Goal: Contribute content: Contribute content

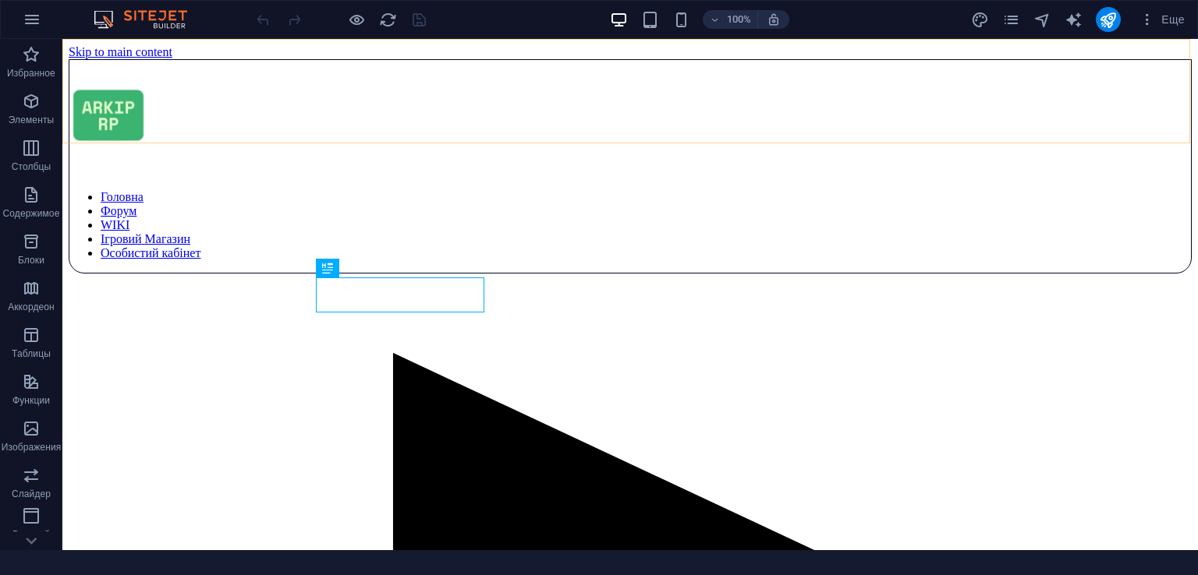
scroll to position [479, 0]
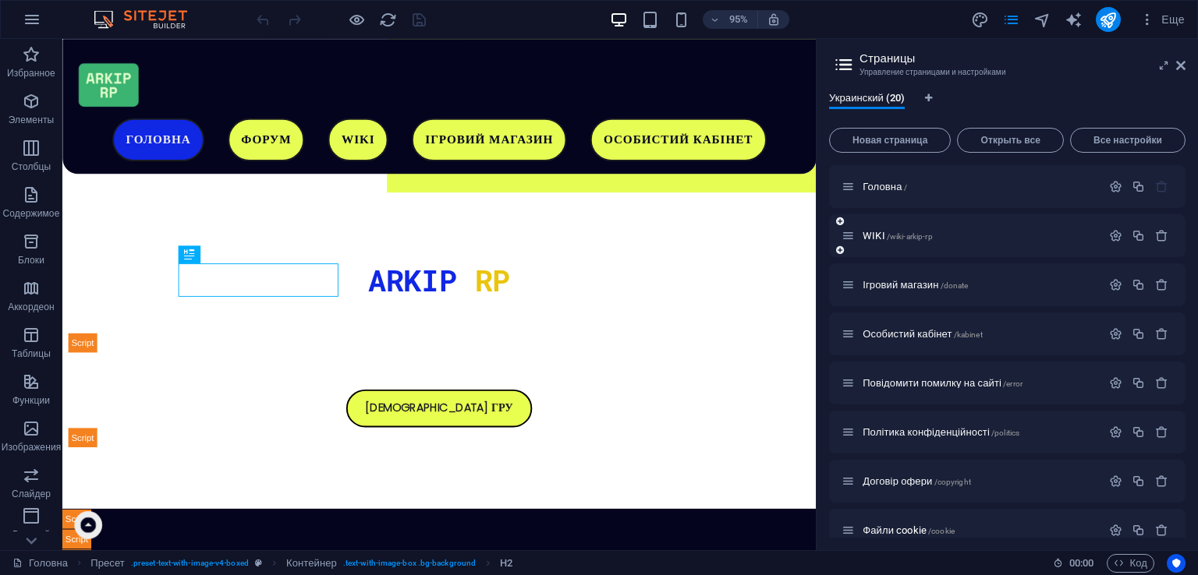
scroll to position [43, 0]
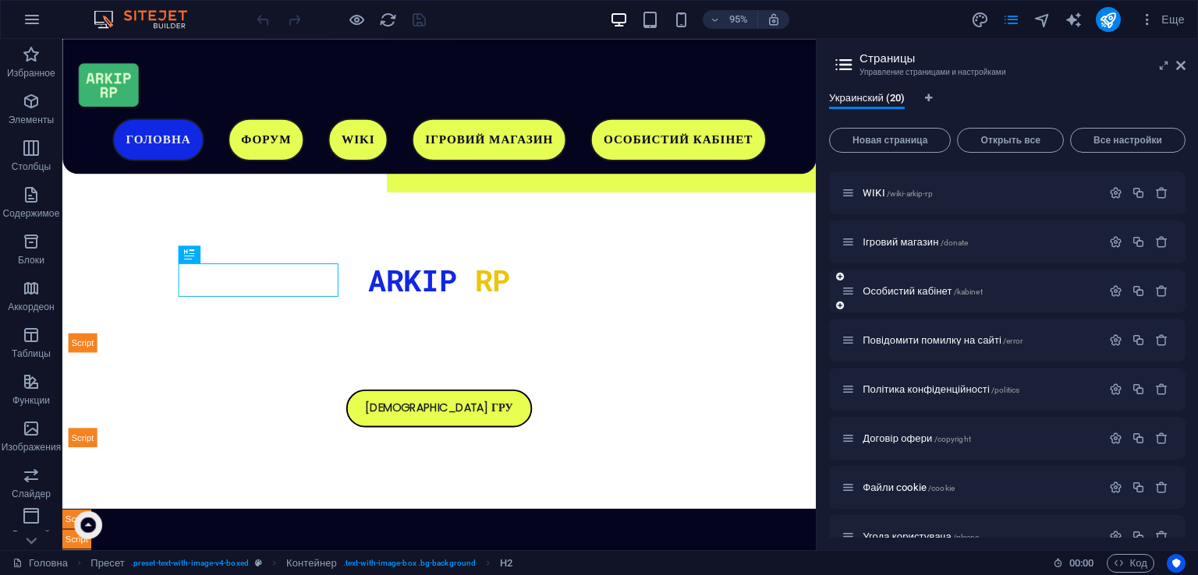
click at [959, 291] on span "/kabinet" at bounding box center [968, 292] width 29 height 9
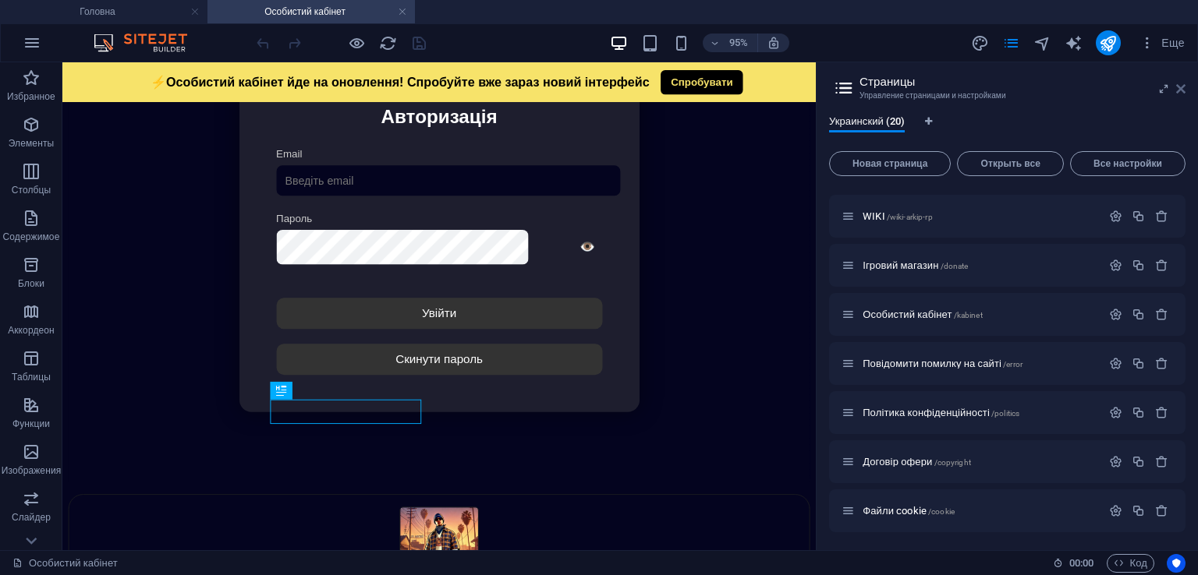
click at [0, 0] on icon at bounding box center [0, 0] width 0 height 0
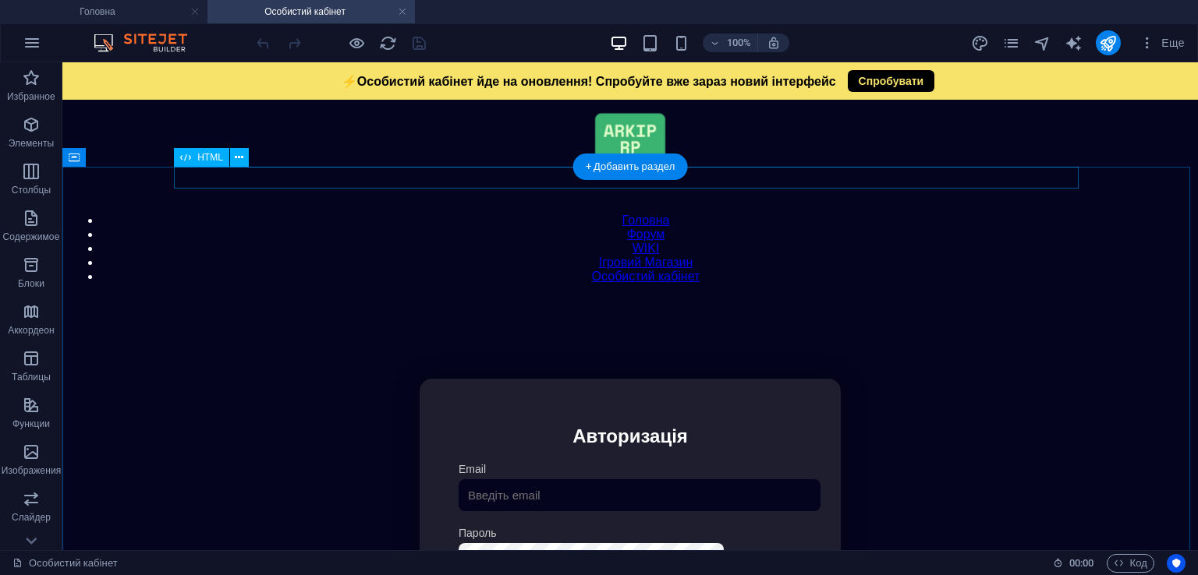
click at [532, 298] on div "Модальне вікно ⚡Особистий кабінет йде на оновлення! Спробуйте вже зараз новий і…" at bounding box center [629, 298] width 1121 height 0
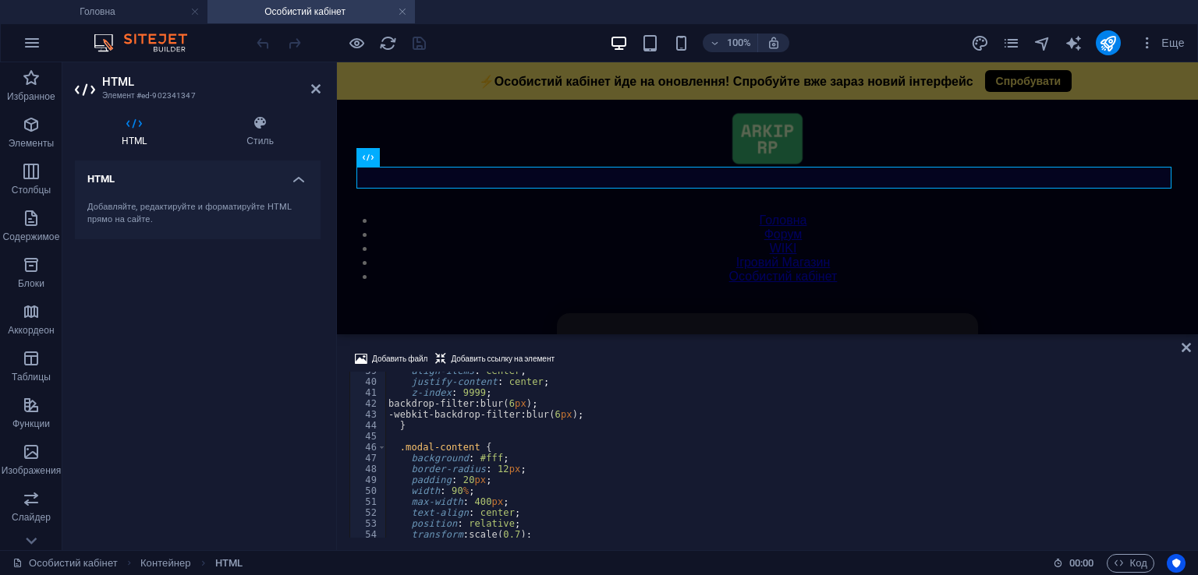
click at [664, 429] on div "align-items : center ; justify-content : center ; z-index : 9999 ; backdrop-fil…" at bounding box center [783, 460] width 797 height 188
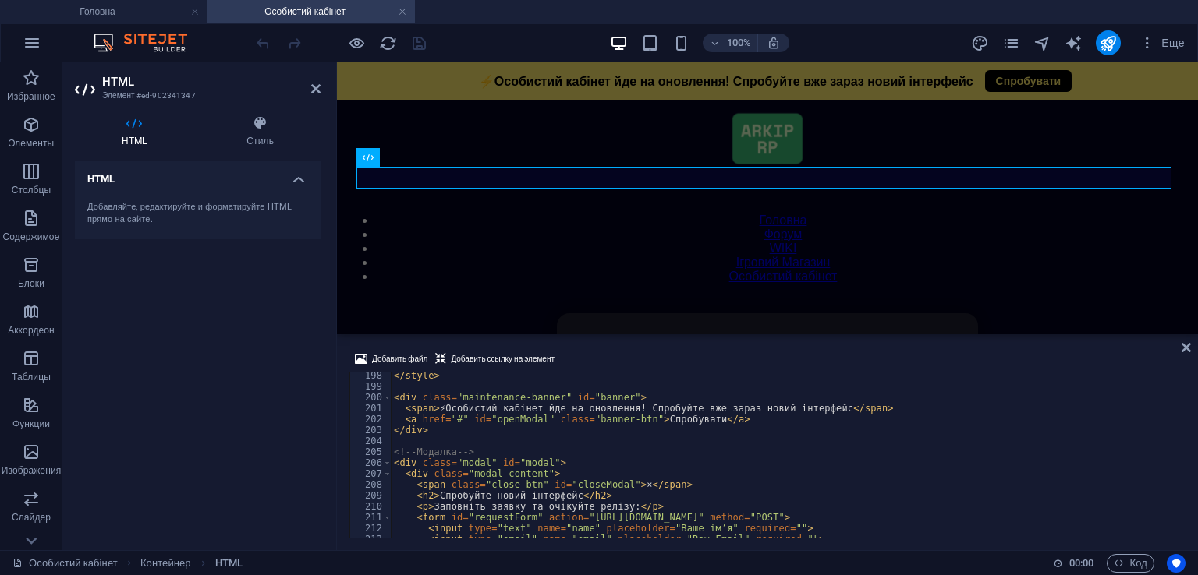
scroll to position [2152, 0]
drag, startPoint x: 633, startPoint y: 411, endPoint x: 440, endPoint y: 409, distance: 193.4
click at [440, 409] on div "</ style > < div class = "maintenance-banner" id = "banner" > < span > ⚡Особист…" at bounding box center [786, 464] width 791 height 188
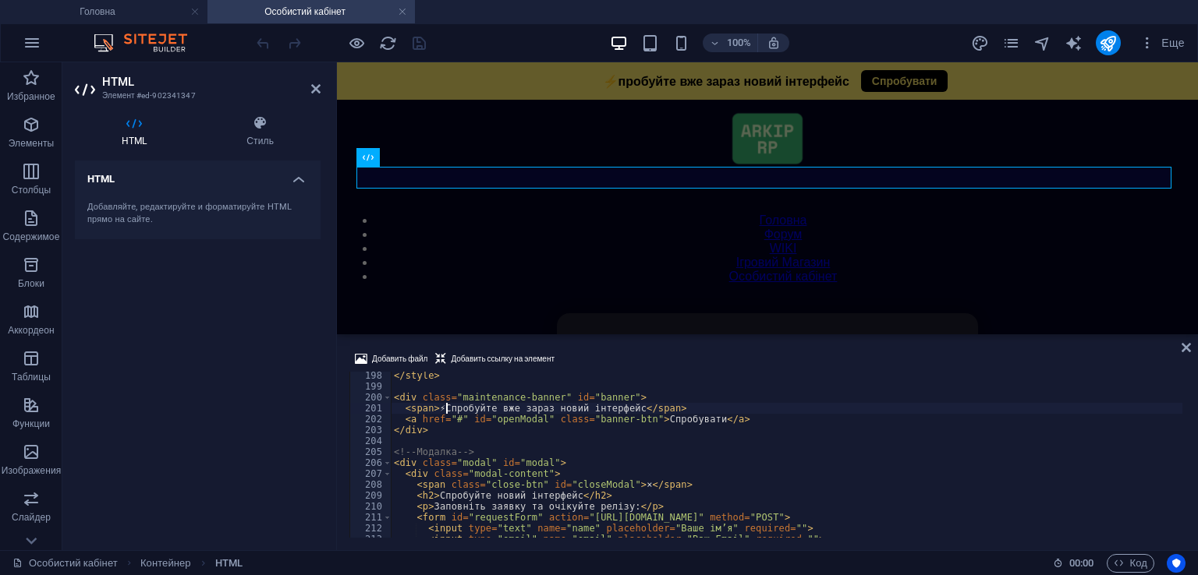
scroll to position [0, 4]
click at [535, 412] on div "</ style > < div class = "maintenance-banner" id = "banner" > < span > ⚡Cпробуй…" at bounding box center [786, 464] width 791 height 188
click at [511, 411] on div "</ style > < div class = "maintenance-banner" id = "banner" > < span > ⚡Cпробуй…" at bounding box center [786, 464] width 791 height 188
click at [519, 409] on div "</ style > < div class = "maintenance-banner" id = "banner" > < span > ⚡Cпробуй…" at bounding box center [786, 464] width 791 height 188
click at [513, 409] on div "</ style > < div class = "maintenance-banner" id = "banner" > < span > ⚡Cпробуй…" at bounding box center [786, 464] width 791 height 188
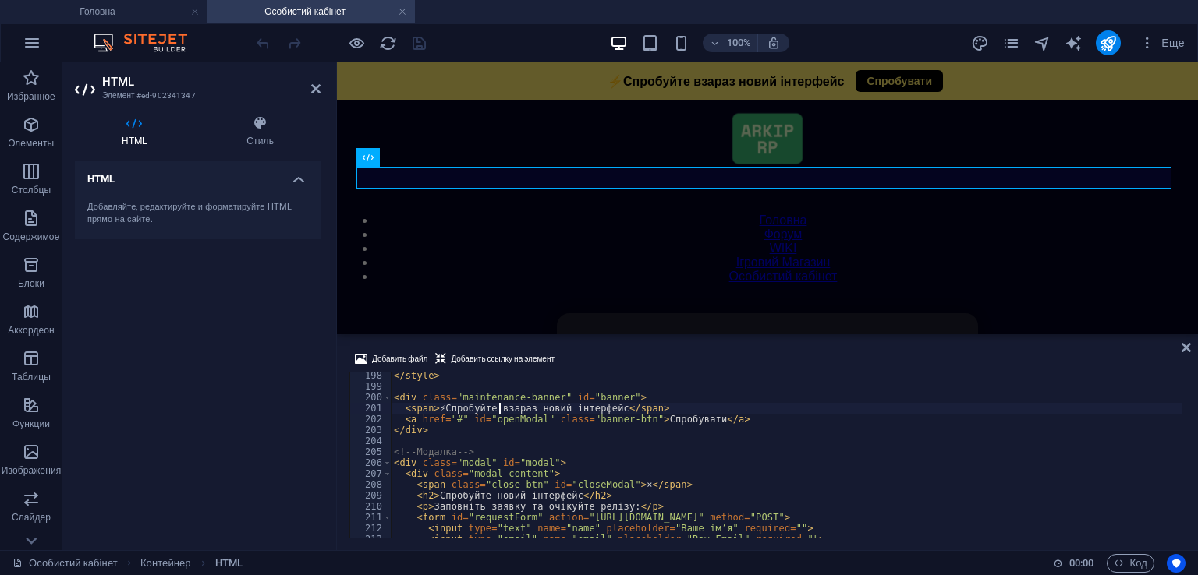
click at [508, 412] on div "</ style > < div class = "maintenance-banner" id = "banner" > < span > ⚡Cпробуй…" at bounding box center [786, 464] width 791 height 188
click at [507, 413] on div "</ style > < div class = "maintenance-banner" id = "banner" > < span > ⚡Cпробуй…" at bounding box center [786, 464] width 791 height 188
click at [501, 407] on div "</ style > < div class = "maintenance-banner" id = "banner" > < span > ⚡Cпробуй…" at bounding box center [786, 464] width 791 height 188
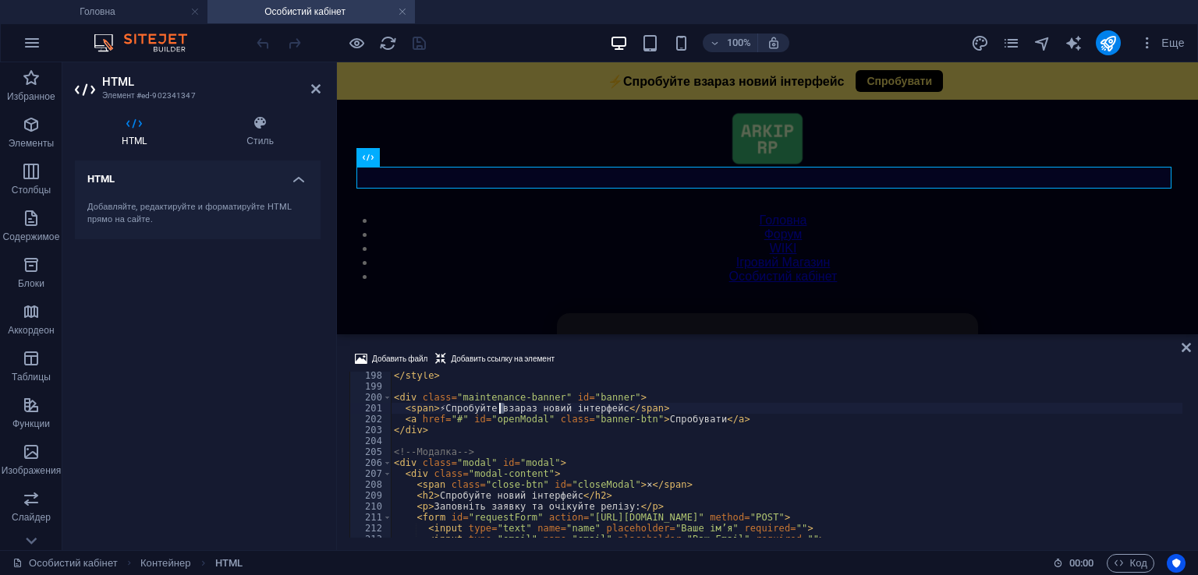
click at [501, 411] on div "</ style > < div class = "maintenance-banner" id = "banner" > < span > ⚡Cпробуй…" at bounding box center [786, 464] width 791 height 188
click at [500, 404] on div "</ style > < div class = "maintenance-banner" id = "banner" > < span > ⚡Cпробуй…" at bounding box center [786, 464] width 791 height 188
click at [504, 404] on div "</ style > < div class = "maintenance-banner" id = "banner" > < span > ⚡Cпробуй…" at bounding box center [786, 464] width 791 height 188
click at [697, 340] on div "Добавить файл Добавить ссылку на элемент <span>⚡Cпробуйте вараз новий інтерфейс…" at bounding box center [767, 444] width 861 height 213
click at [263, 42] on icon "undo" at bounding box center [263, 43] width 18 height 18
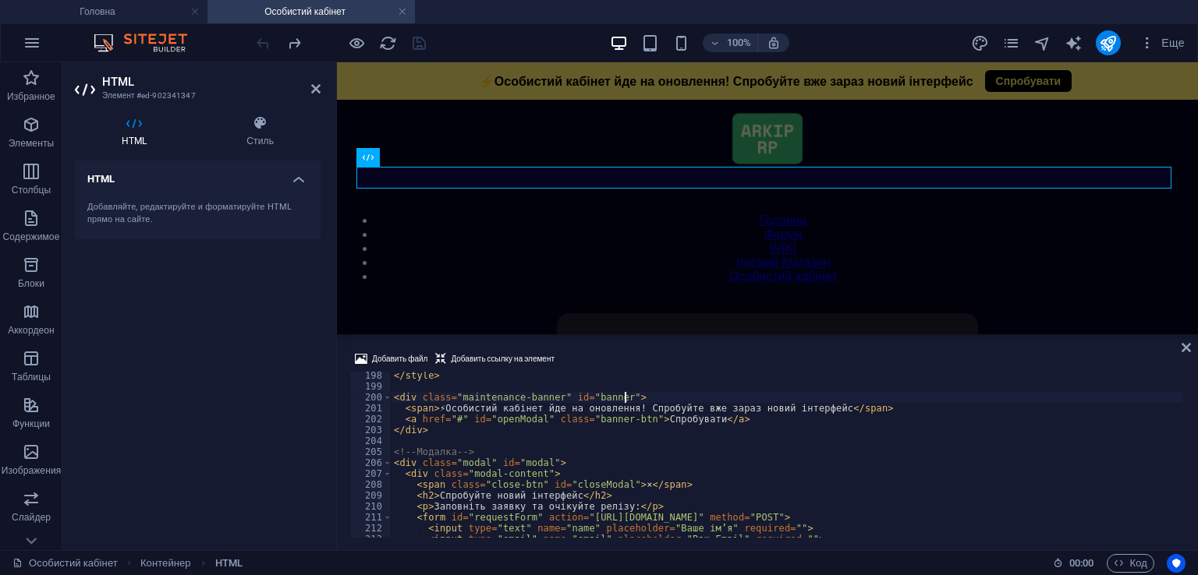
click at [798, 395] on div "</ style > < div class = "maintenance-banner" id = "banner" > < span > ⚡Особист…" at bounding box center [786, 464] width 791 height 188
click at [786, 409] on div "</ style > < div class = "maintenance-banner" id = "banner" > < span > ⚡Особист…" at bounding box center [786, 464] width 791 height 188
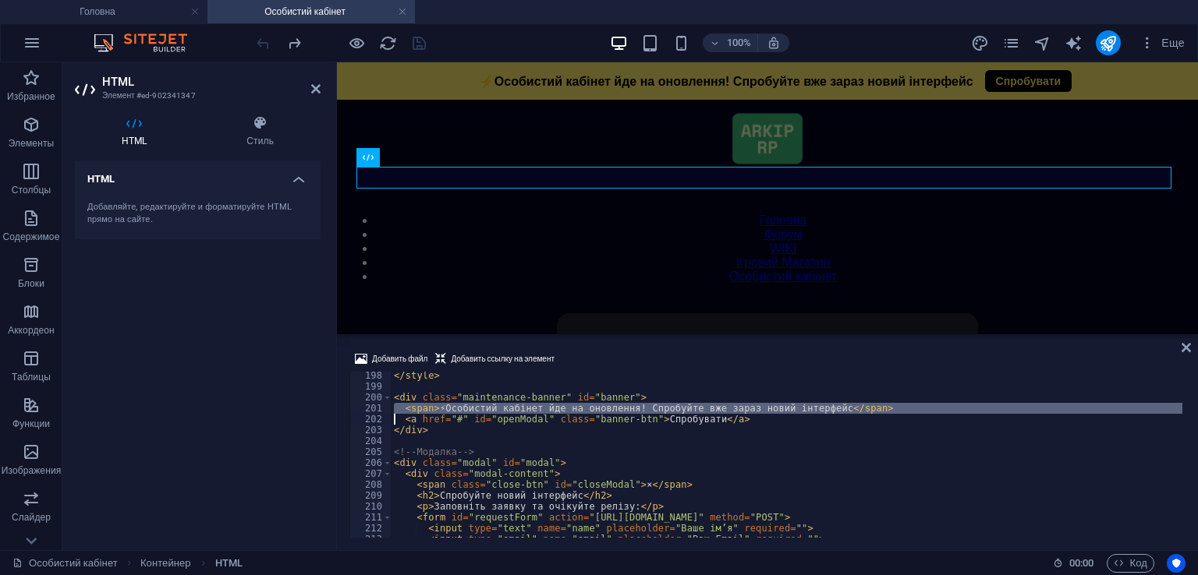
paste textarea "<span>Спробуйте вже зараз новий інтерфейс Особистого кабінета</span>"
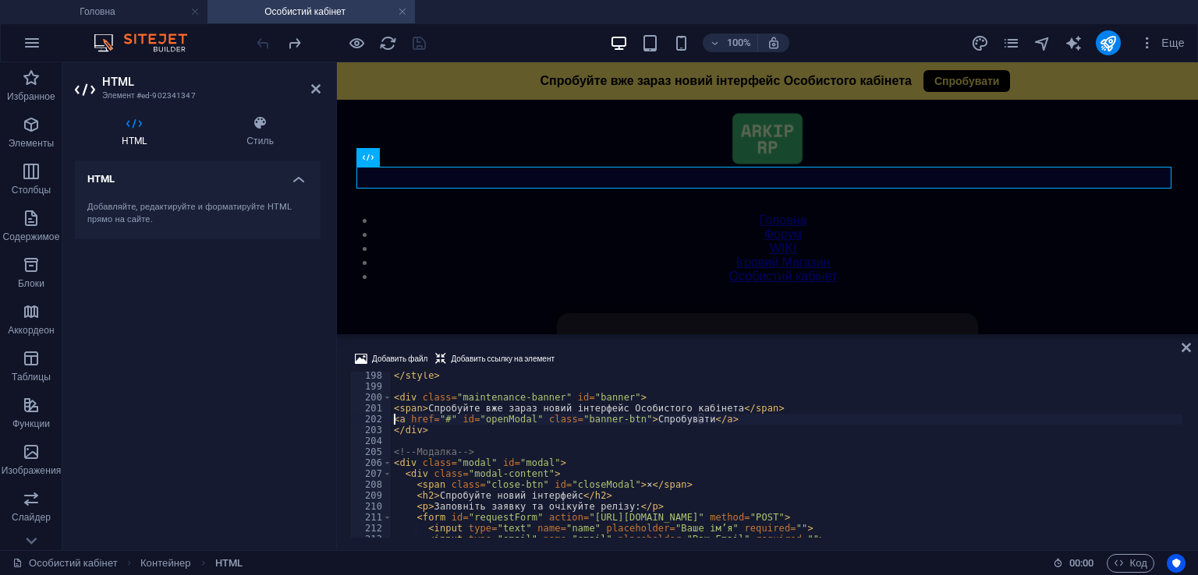
scroll to position [0, 0]
click at [770, 418] on div "</ style > < div class = "maintenance-banner" id = "banner" > < span > Спробуйт…" at bounding box center [786, 464] width 791 height 188
click at [714, 334] on div at bounding box center [767, 335] width 861 height 3
click at [614, 409] on div "</ style > < div class = "maintenance-banner" id = "banner" > < span > Спробуйт…" at bounding box center [786, 464] width 791 height 188
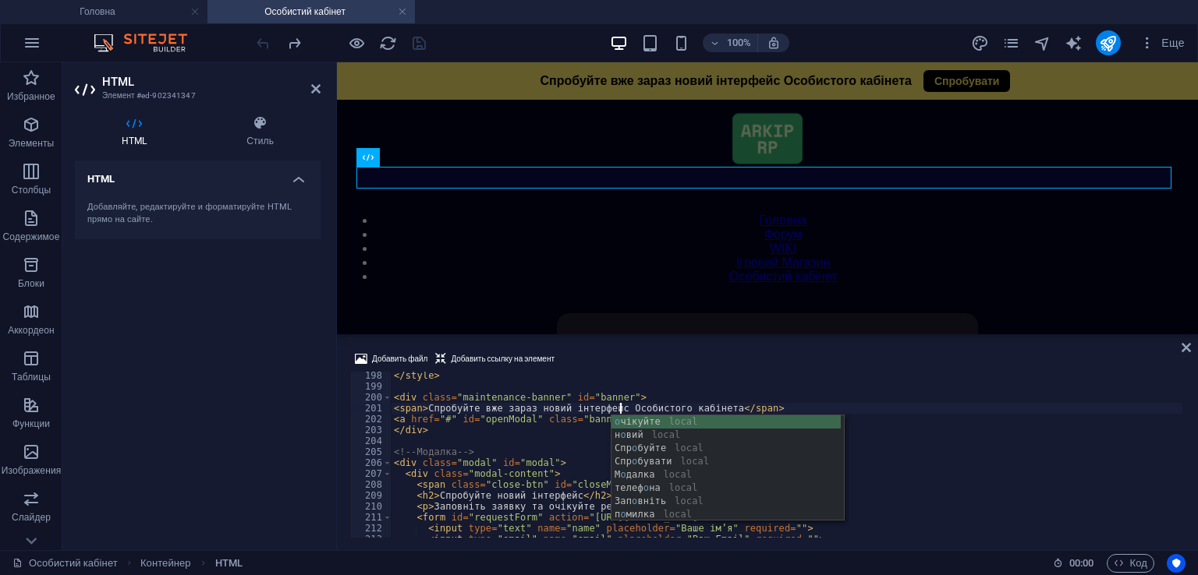
scroll to position [0, 19]
type textarea "<span>Спробуйте вже зараз новий інтерфейс особистого кабінета</span>"
click at [794, 359] on div "Добавить файл Добавить ссылку на элемент" at bounding box center [767, 361] width 836 height 23
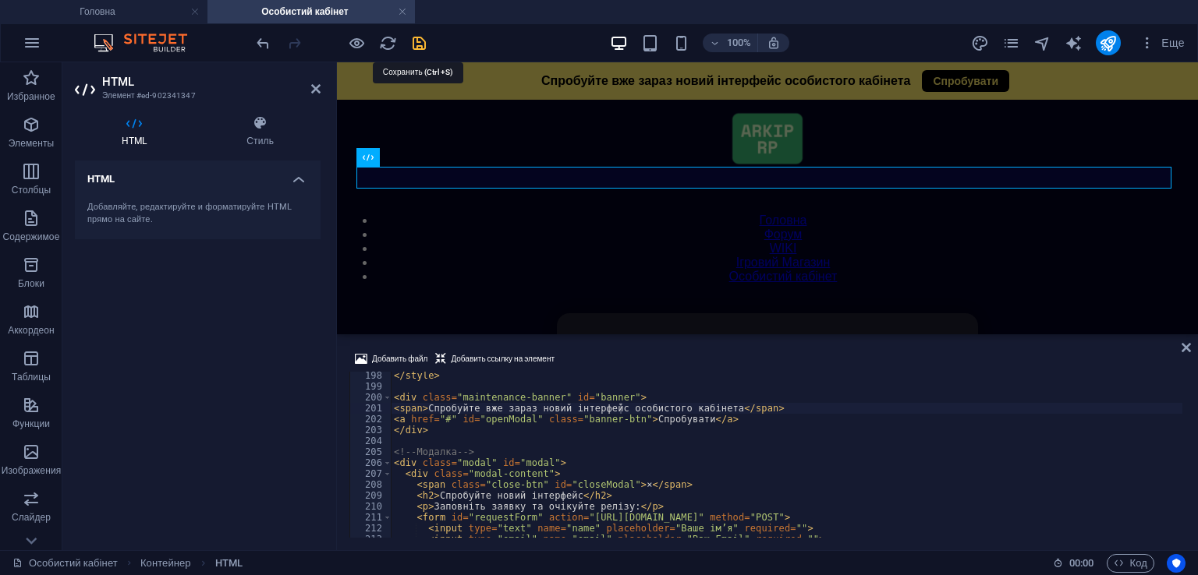
click at [415, 38] on icon "save" at bounding box center [419, 43] width 18 height 18
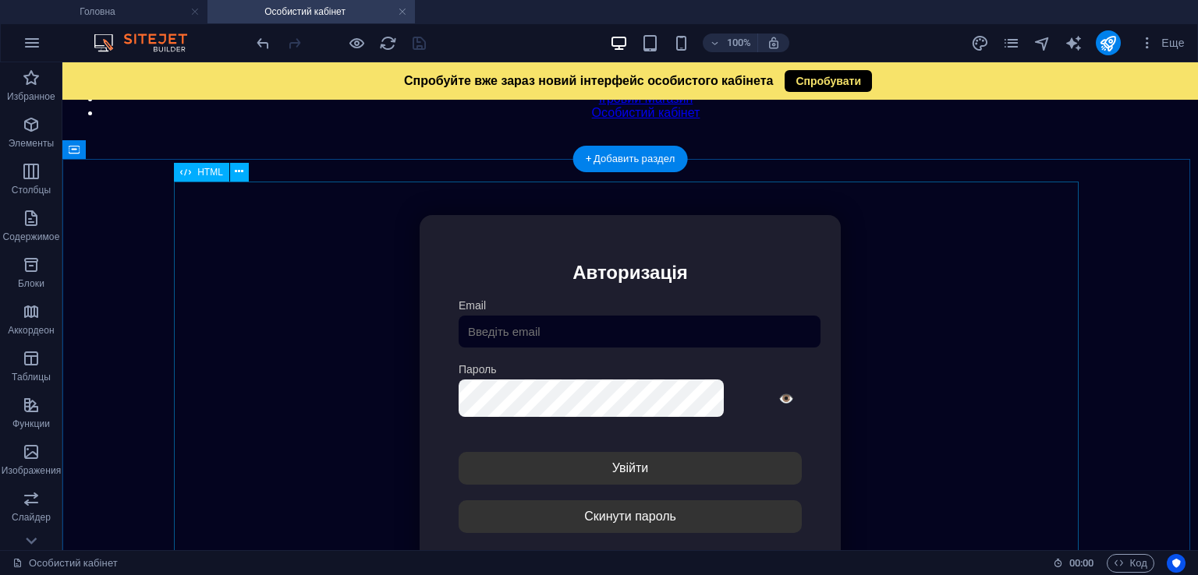
scroll to position [0, 0]
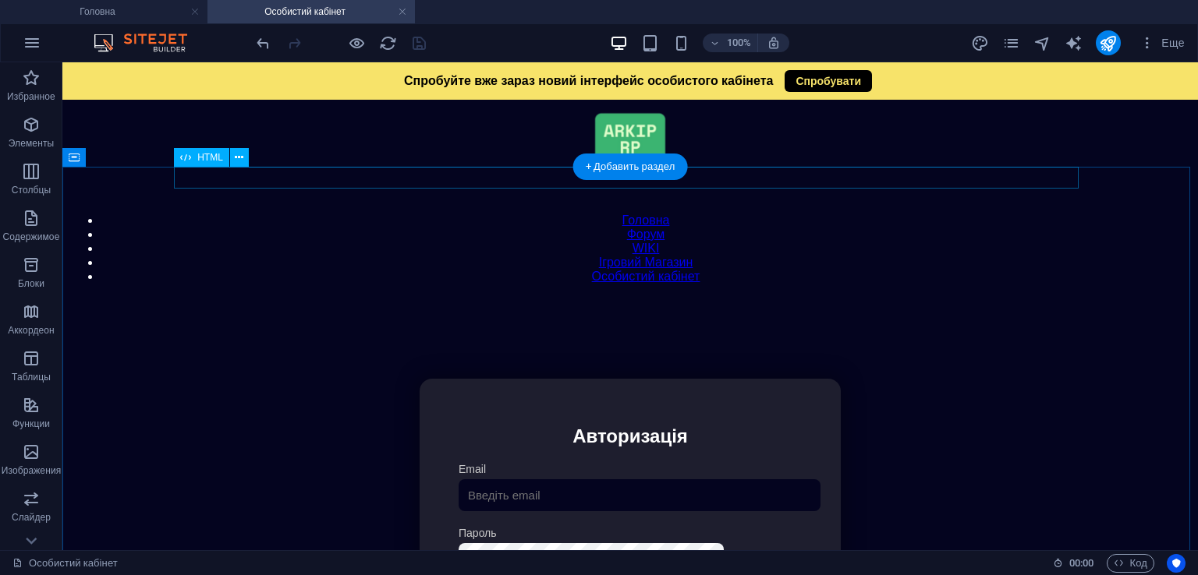
click at [523, 298] on div "Модальне вікно Спробуйте вже зараз новий інтерфейс особистого кабінета Спробува…" at bounding box center [629, 298] width 1121 height 0
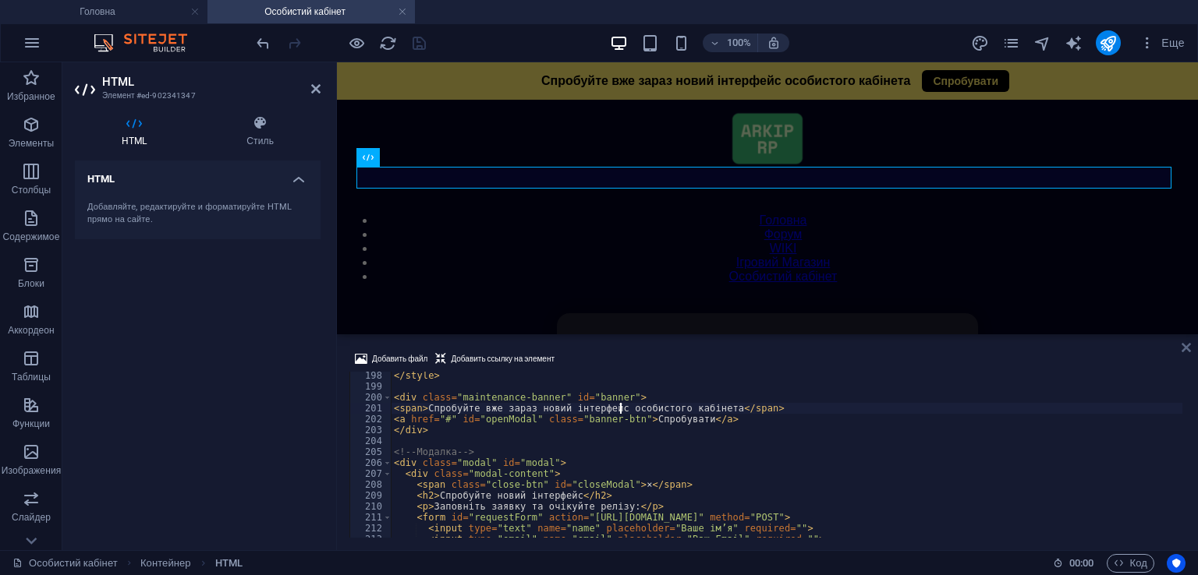
click at [1184, 345] on icon at bounding box center [1185, 347] width 9 height 12
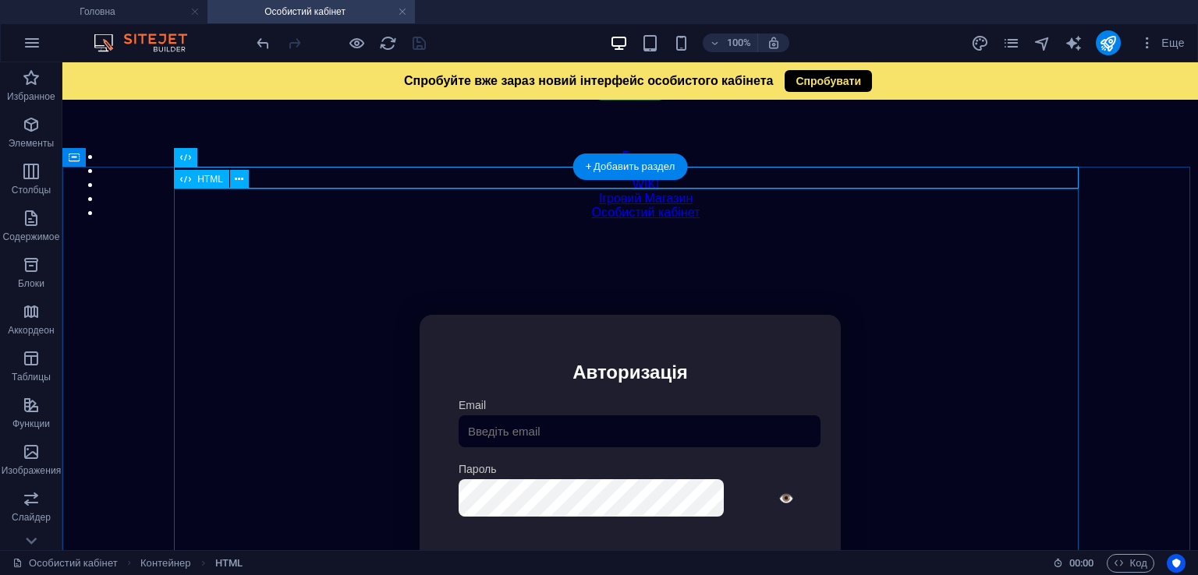
scroll to position [156, 0]
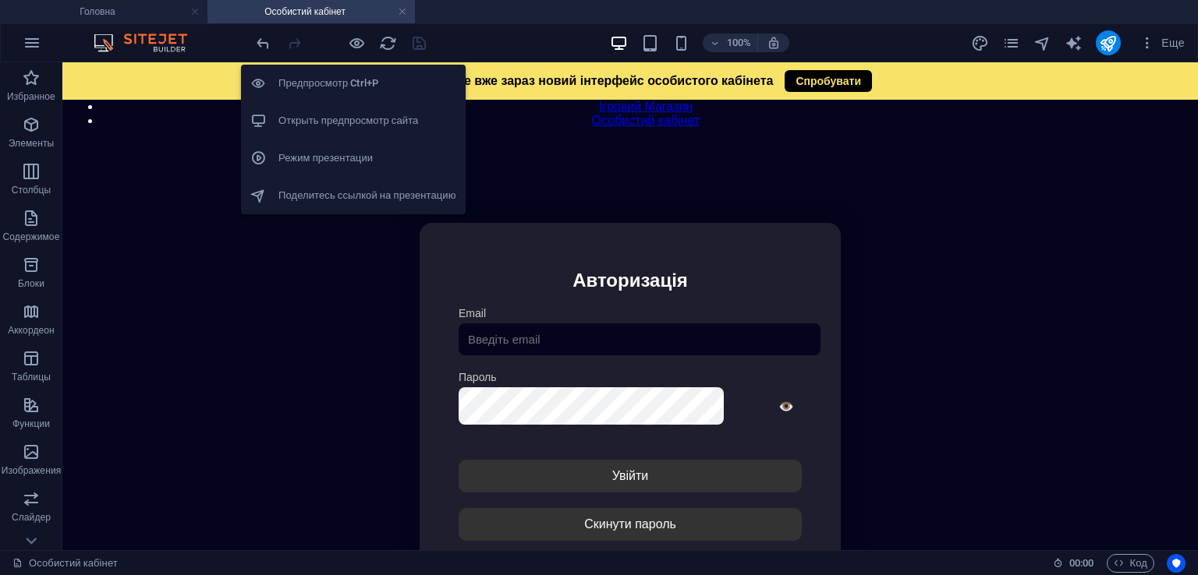
click at [367, 119] on h6 "Открыть предпросмотр сайта" at bounding box center [367, 120] width 178 height 19
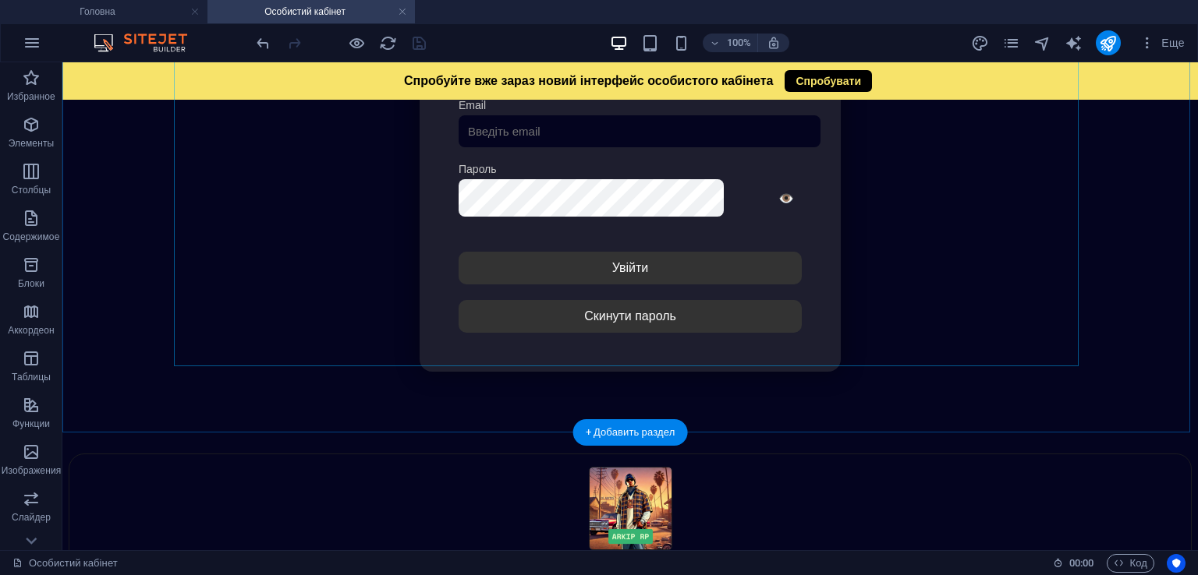
scroll to position [359, 0]
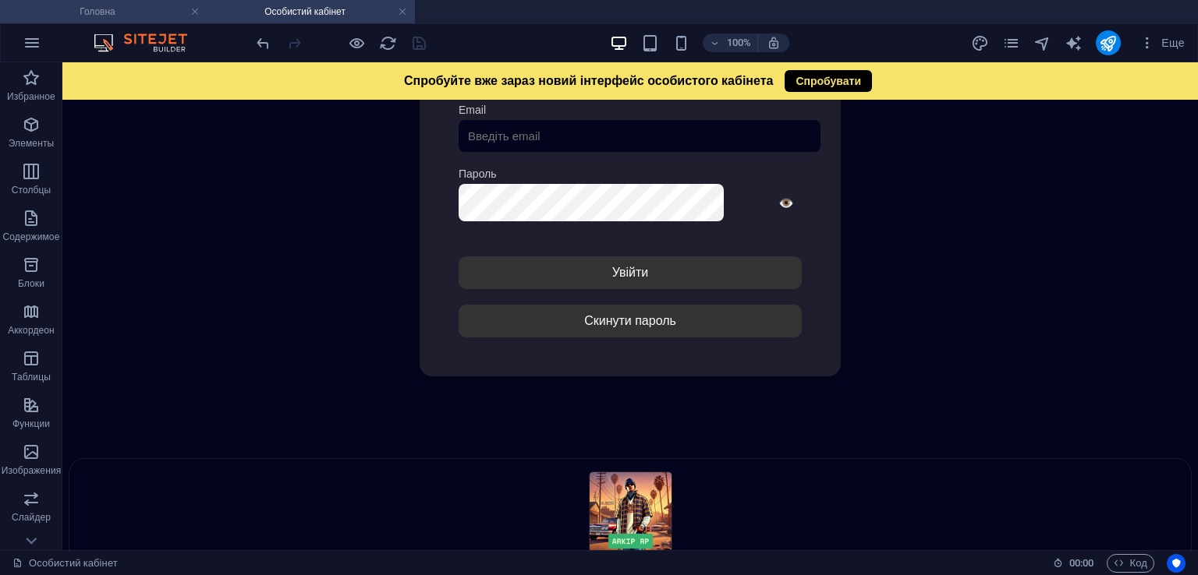
click at [125, 13] on h4 "Головна" at bounding box center [103, 11] width 207 height 17
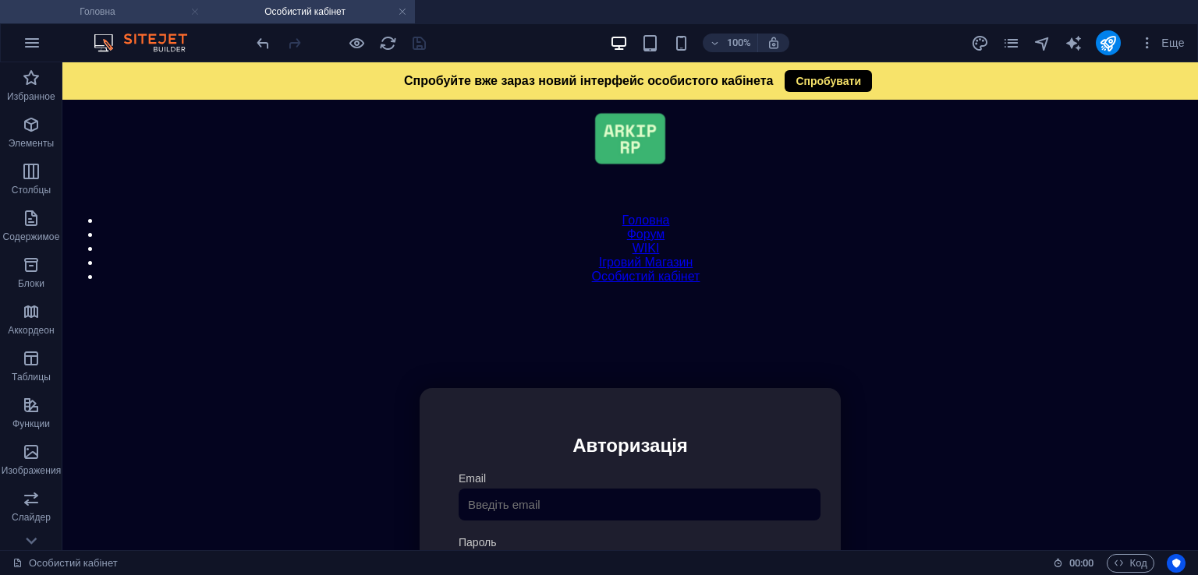
scroll to position [474, 0]
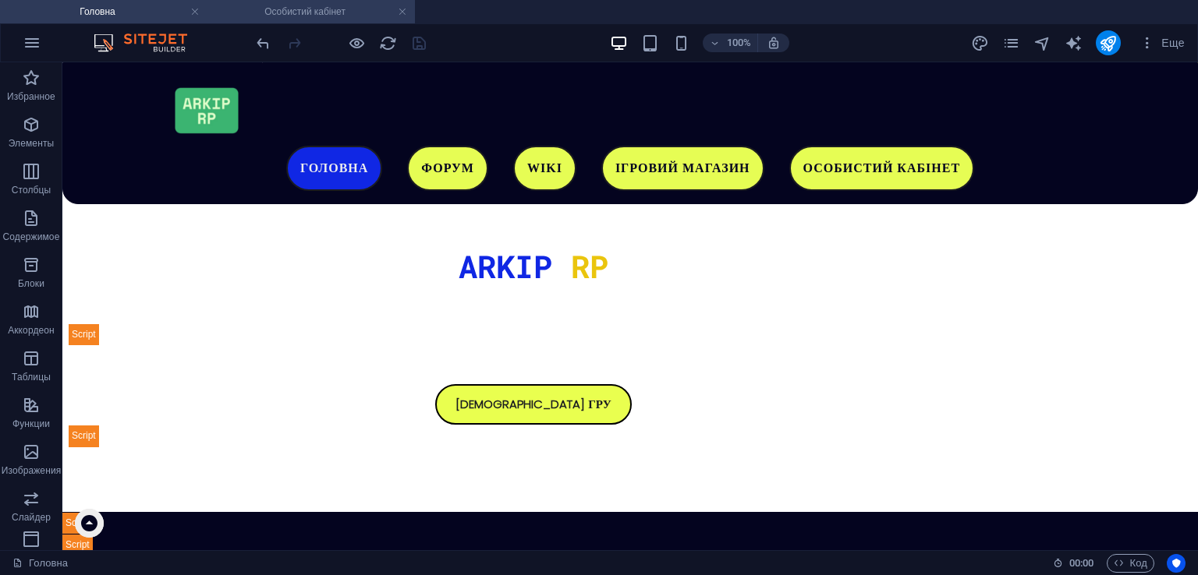
click at [333, 10] on h4 "Особистий кабінет" at bounding box center [310, 11] width 207 height 17
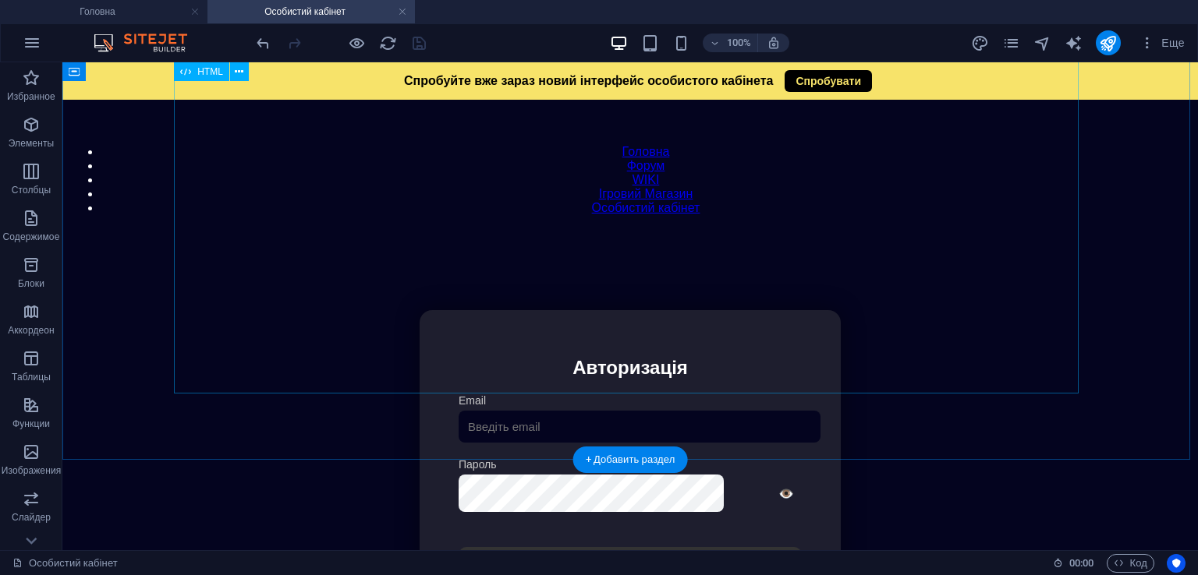
scroll to position [0, 0]
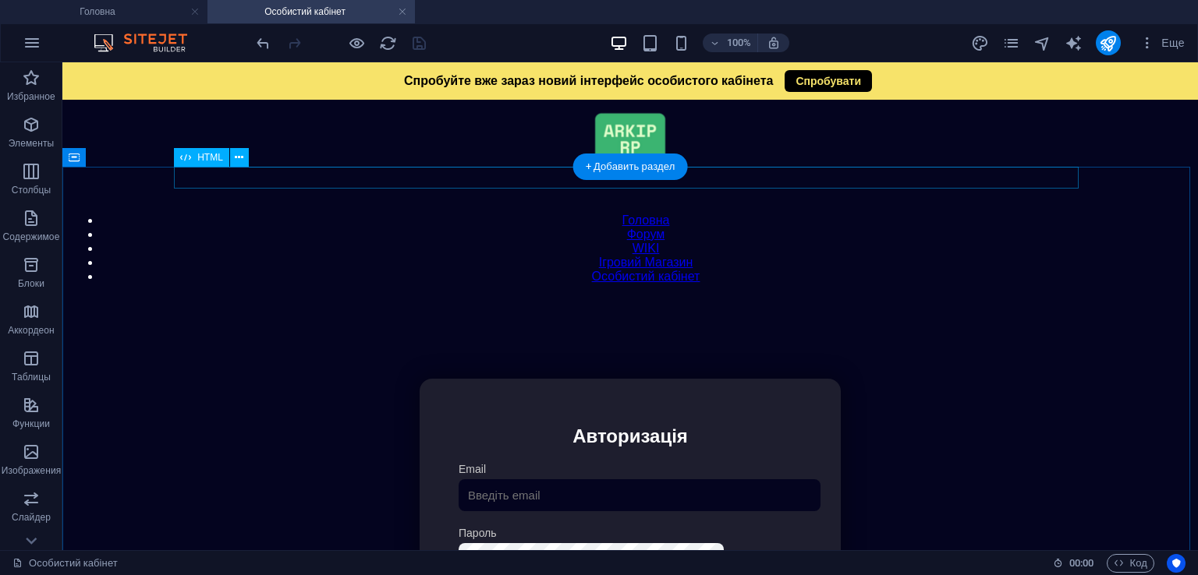
click at [508, 298] on div "Модальне вікно Спробуйте вже зараз новий інтерфейс особистого кабінета Спробува…" at bounding box center [629, 298] width 1121 height 0
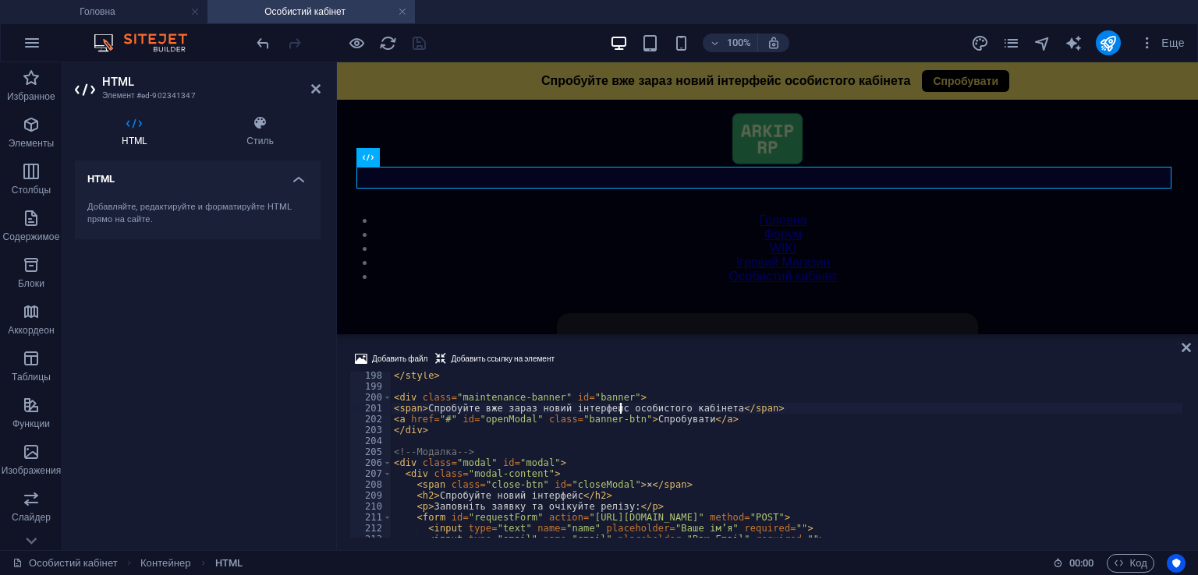
click at [714, 389] on div "</ style > < div class = "maintenance-banner" id = "banner" > < span > Спробуйт…" at bounding box center [786, 464] width 791 height 188
click at [713, 407] on div "</ style > < div class = "maintenance-banner" id = "banner" > < span > Спробуйт…" at bounding box center [786, 464] width 791 height 188
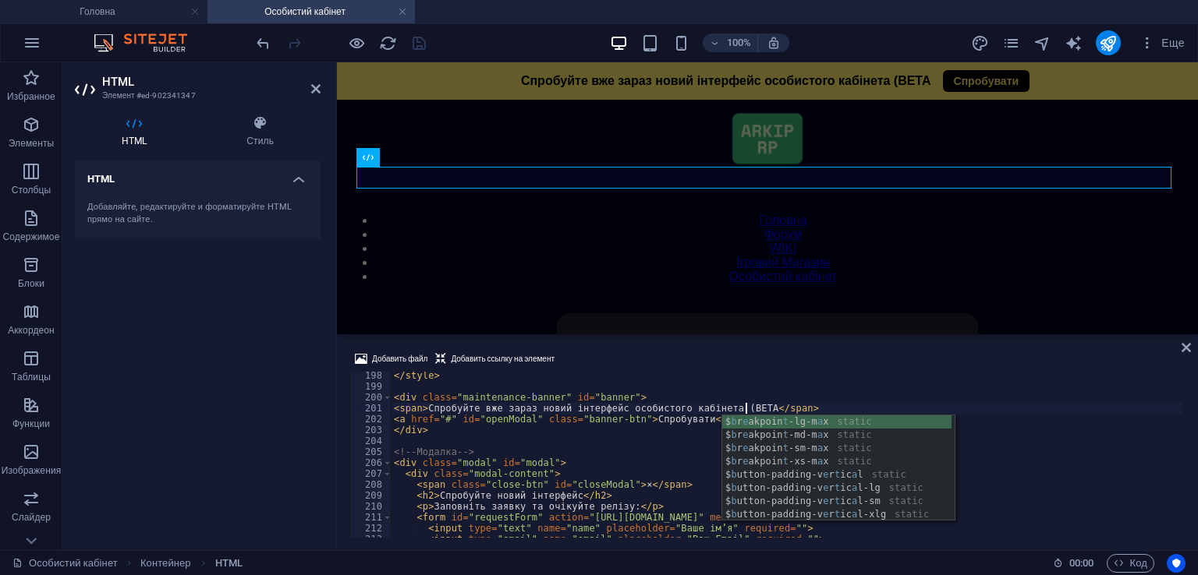
scroll to position [0, 29]
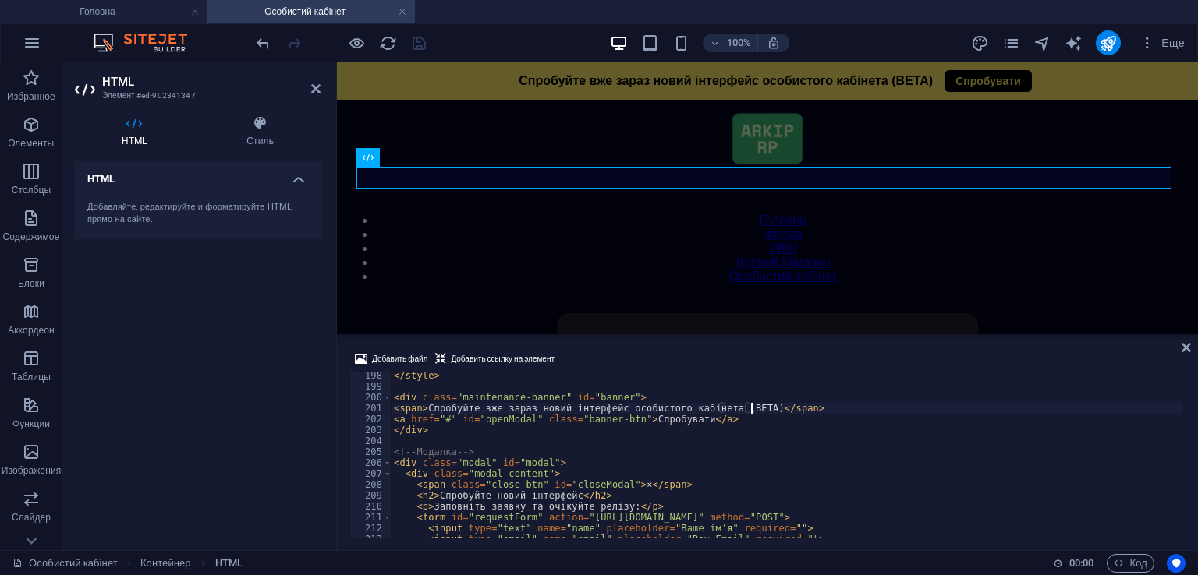
click at [763, 370] on div "Добавить файл Добавить ссылку на элемент <span>Спробуйте вже зараз новий інтерф…" at bounding box center [767, 444] width 836 height 188
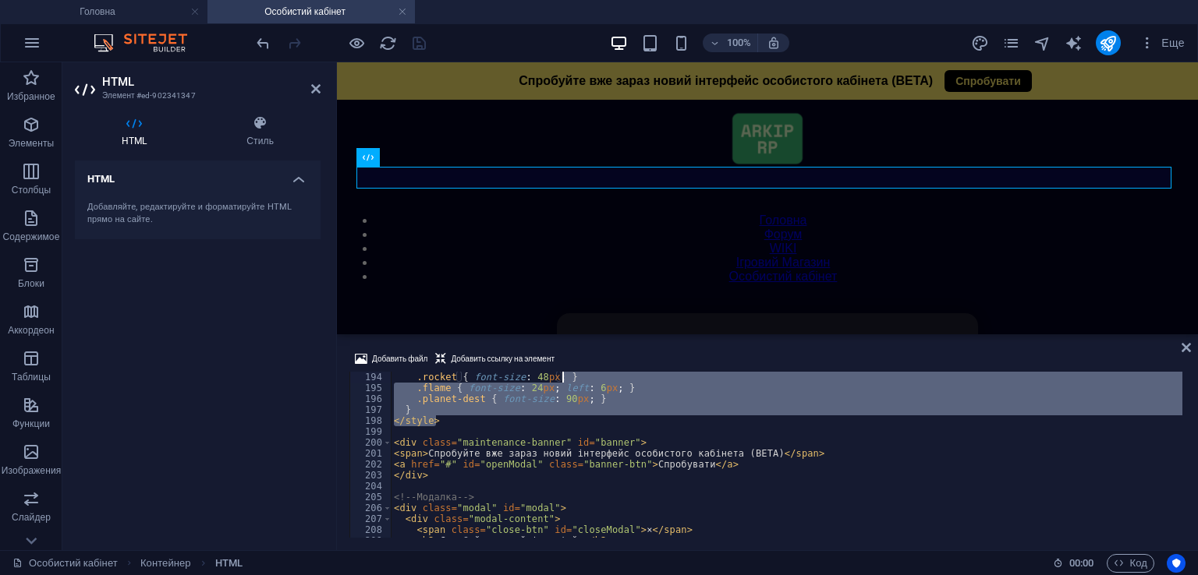
type textarea ".rocket { font-size: 48px; } .flame { font-size: 24px; left: 6px; }"
click at [437, 52] on div "100% Еще" at bounding box center [721, 42] width 937 height 25
click at [423, 48] on icon "save" at bounding box center [419, 43] width 18 height 18
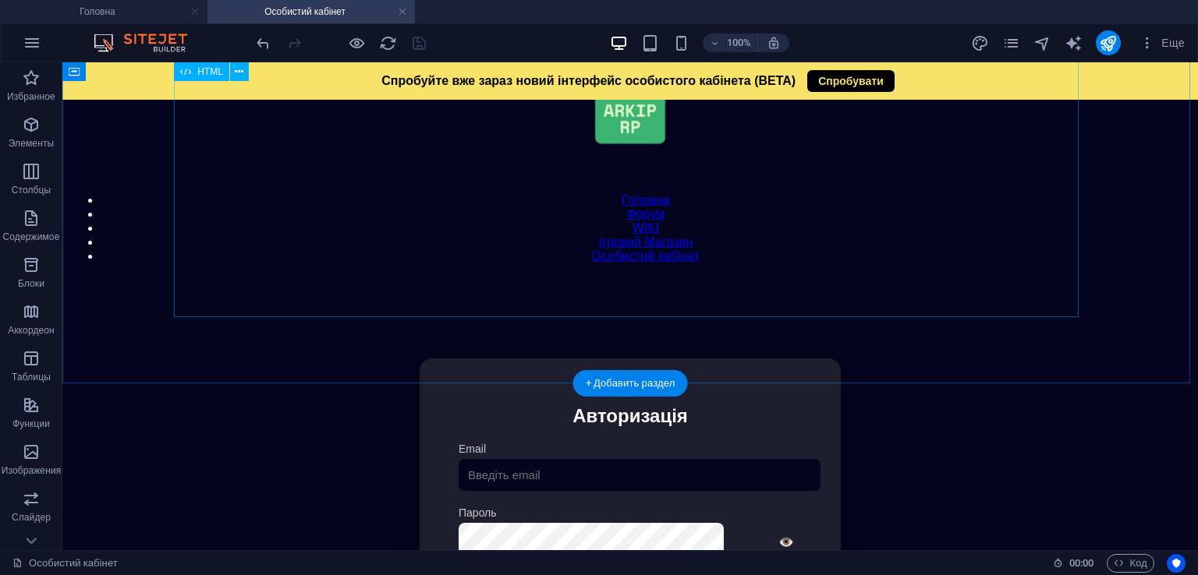
scroll to position [0, 0]
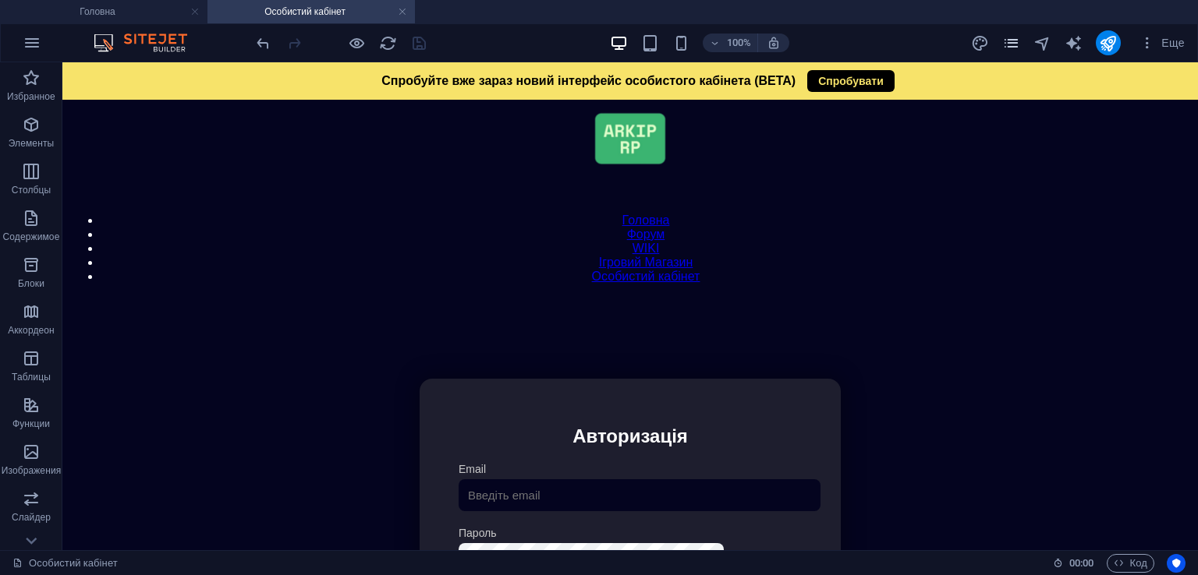
click at [1007, 44] on icon "pages" at bounding box center [1011, 43] width 18 height 18
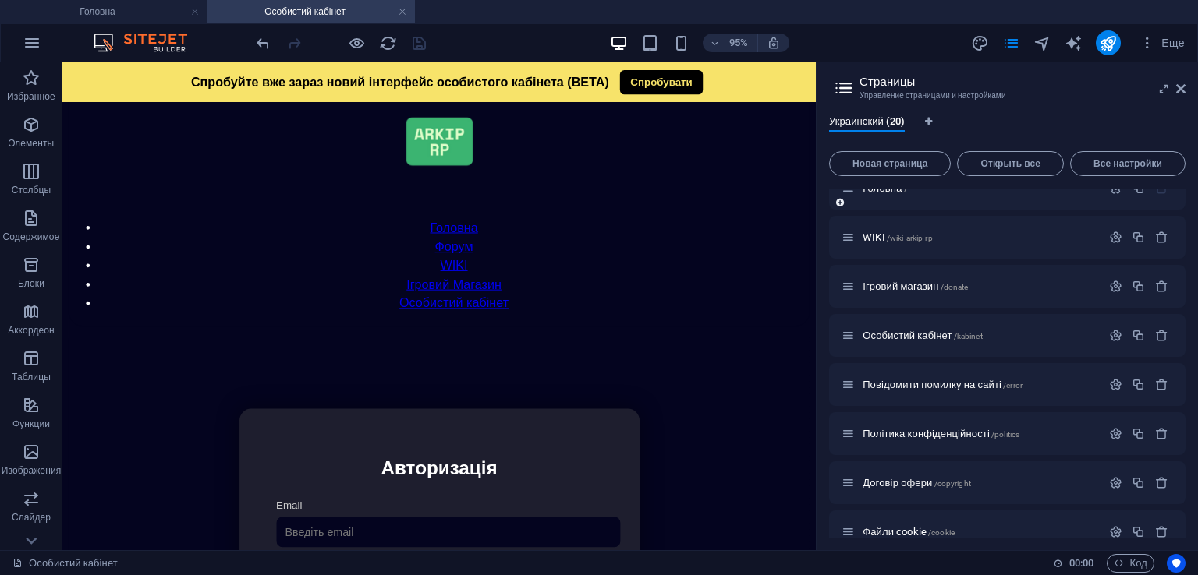
scroll to position [12, 0]
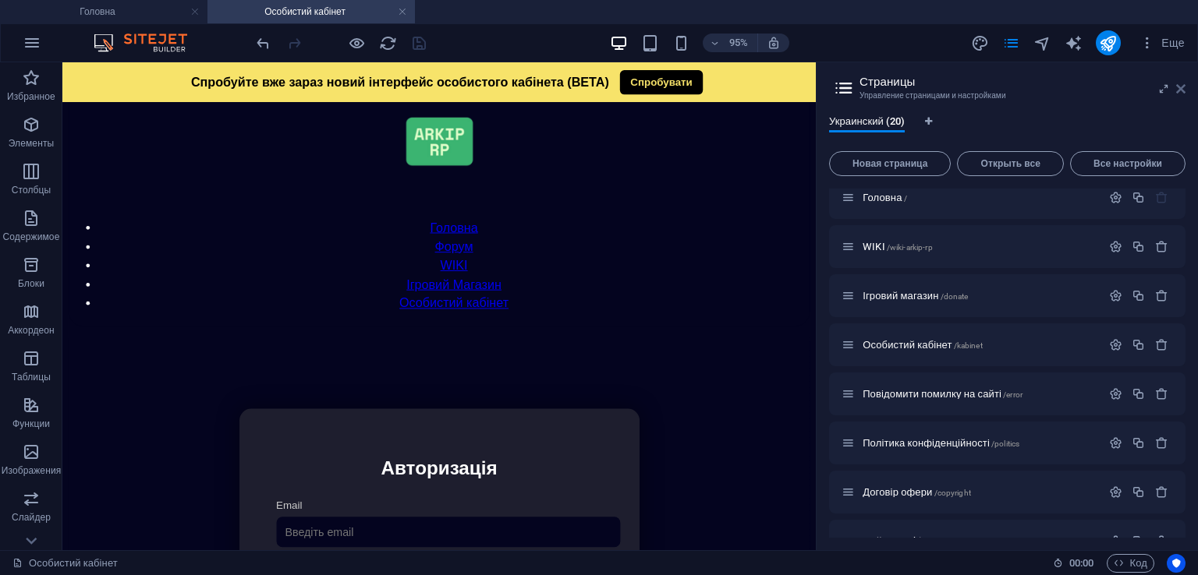
click at [1179, 91] on icon at bounding box center [1180, 89] width 9 height 12
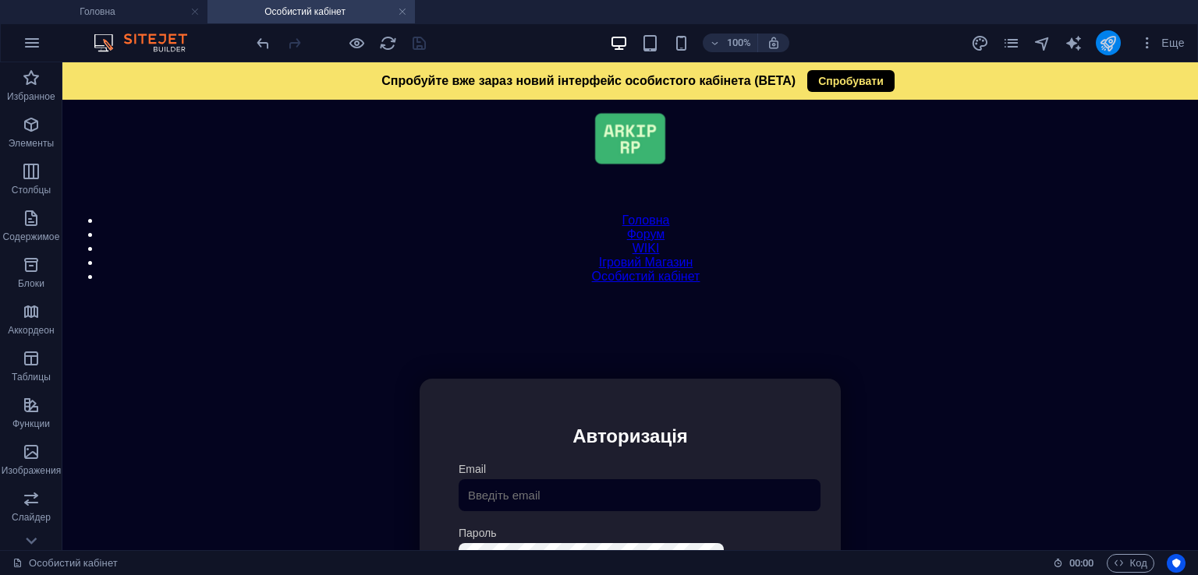
click at [1116, 52] on button "publish" at bounding box center [1107, 42] width 25 height 25
